Goal: Check status: Check status

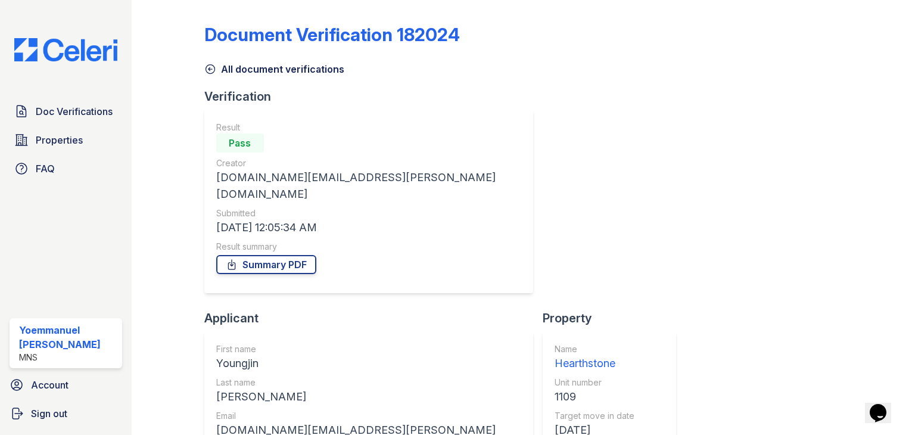
scroll to position [85, 0]
click at [91, 110] on span "Doc Verifications" at bounding box center [74, 111] width 77 height 14
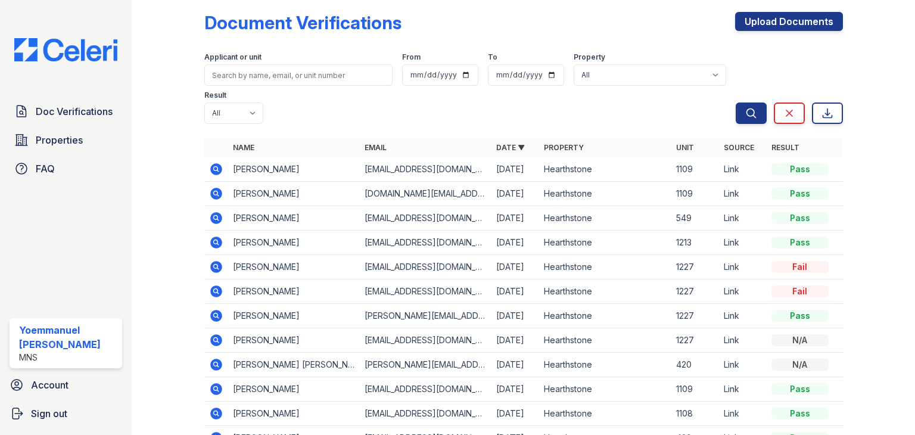
scroll to position [13, 0]
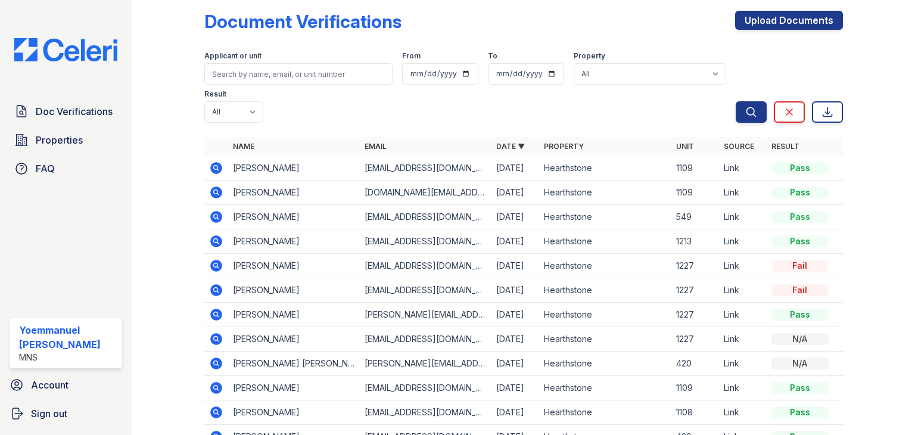
click at [217, 246] on icon at bounding box center [216, 241] width 12 height 12
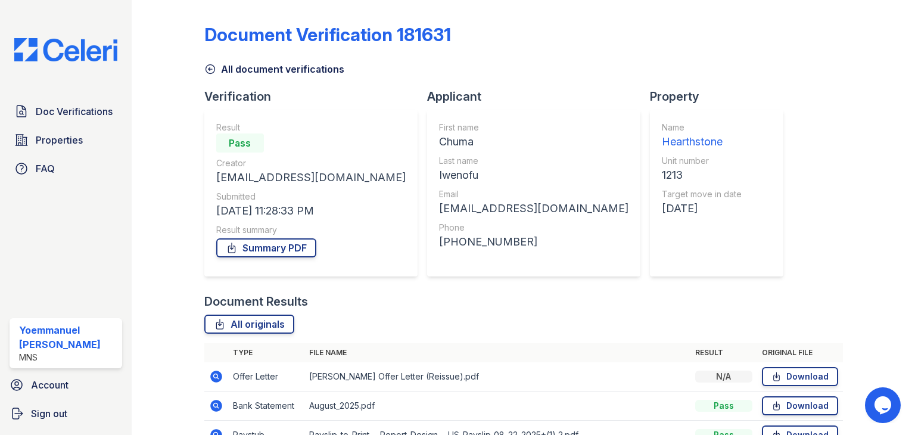
scroll to position [61, 0]
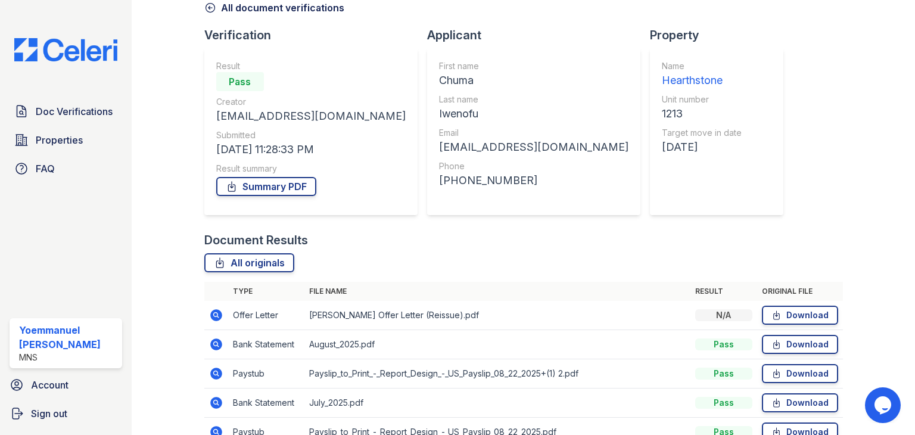
click at [215, 344] on icon at bounding box center [215, 343] width 3 height 3
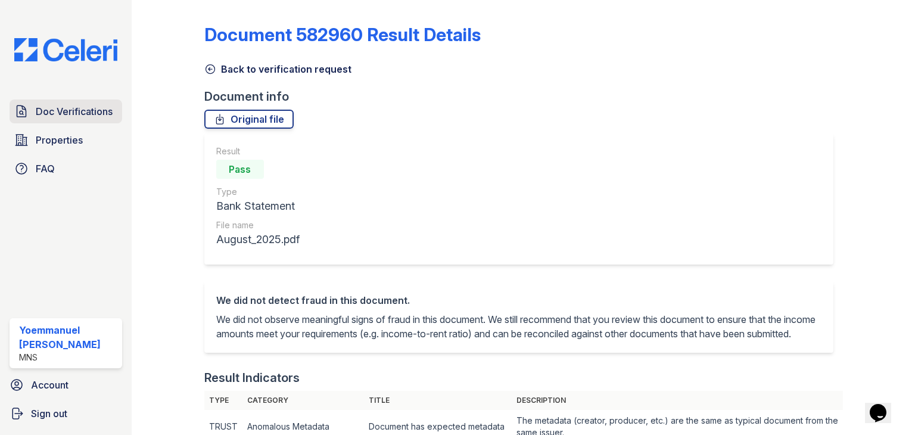
click at [78, 107] on span "Doc Verifications" at bounding box center [74, 111] width 77 height 14
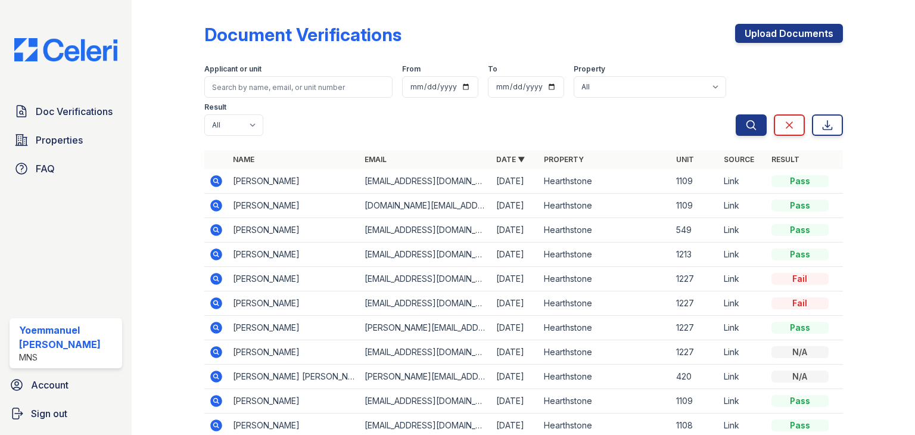
click at [210, 230] on icon at bounding box center [216, 230] width 12 height 12
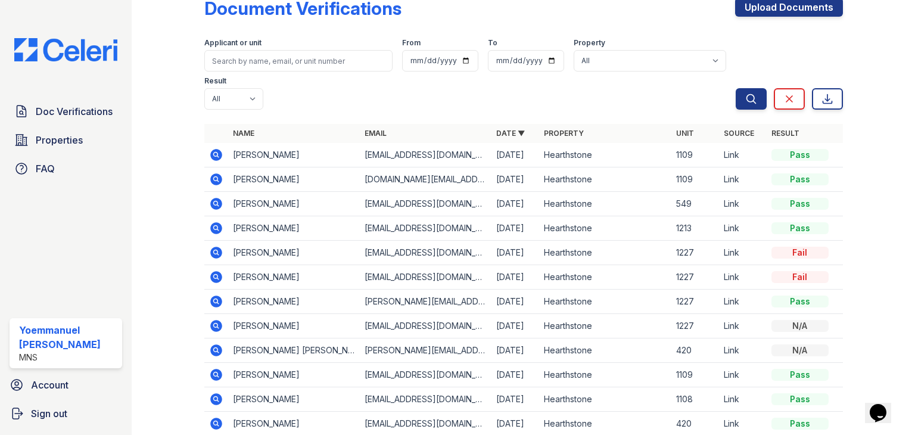
scroll to position [26, 0]
click at [338, 395] on td "[PERSON_NAME]" at bounding box center [294, 400] width 132 height 24
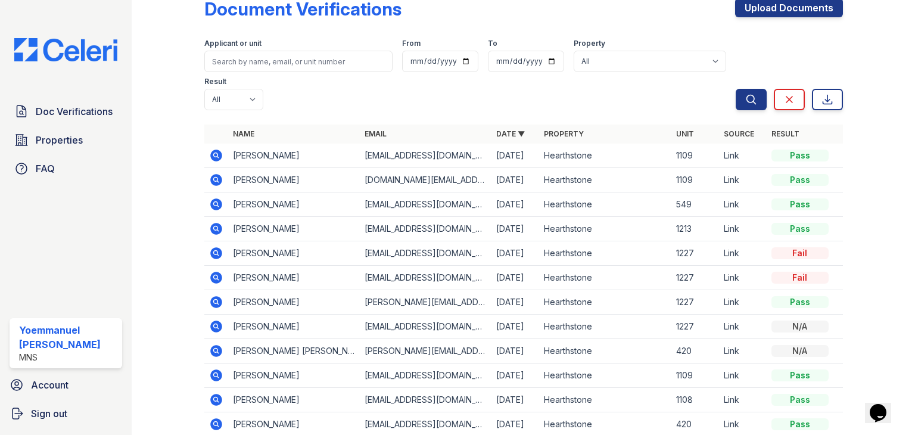
click at [338, 395] on td "[PERSON_NAME]" at bounding box center [294, 400] width 132 height 24
click at [337, 399] on td "[PERSON_NAME]" at bounding box center [294, 400] width 132 height 24
